Goal: Communication & Community: Participate in discussion

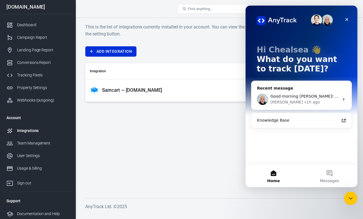
scroll to position [1, 0]
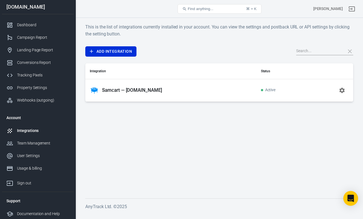
click at [353, 201] on icon "Open Intercom Messenger" at bounding box center [350, 198] width 6 height 7
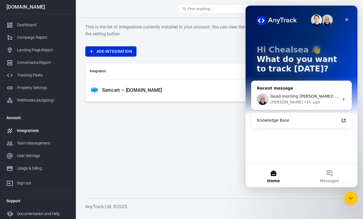
click at [312, 99] on div "Good morning [PERSON_NAME]! Yes, absolutely--please do!" at bounding box center [304, 97] width 69 height 6
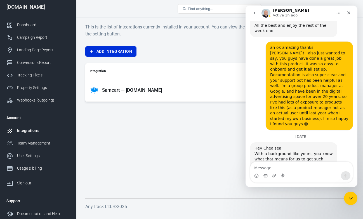
scroll to position [1146, 0]
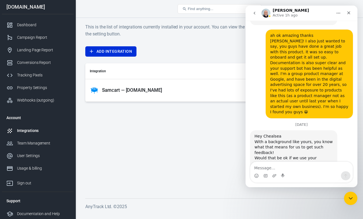
click at [254, 14] on icon "go back" at bounding box center [254, 13] width 4 height 4
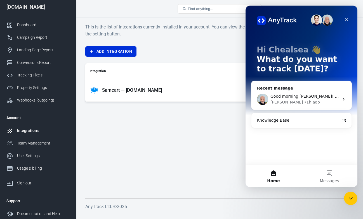
scroll to position [0, 0]
click at [348, 20] on icon "Close" at bounding box center [346, 19] width 4 height 4
